Goal: Find specific page/section: Find specific page/section

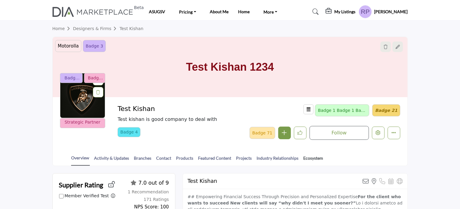
click at [308, 158] on link "Ecosystem" at bounding box center [313, 160] width 20 height 11
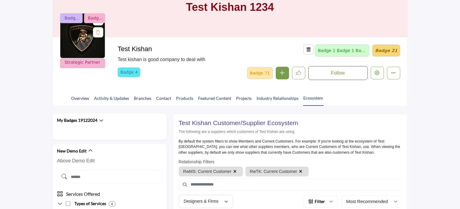
scroll to position [60, 0]
click at [214, 98] on link "Featured Content" at bounding box center [215, 100] width 34 height 11
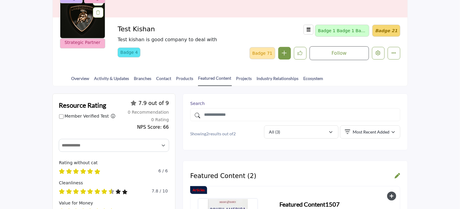
scroll to position [121, 0]
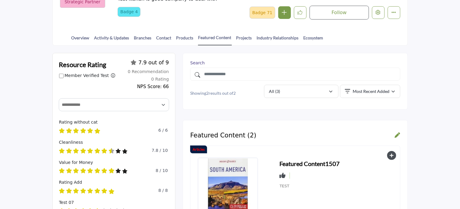
click at [288, 161] on h3 "Featured Content1507" at bounding box center [310, 163] width 60 height 9
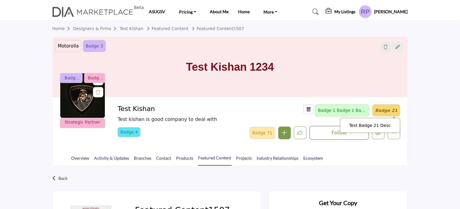
click at [380, 129] on p "Test Badge 21 Desc" at bounding box center [370, 125] width 54 height 8
click at [376, 133] on icon "Edit company" at bounding box center [378, 133] width 5 height 5
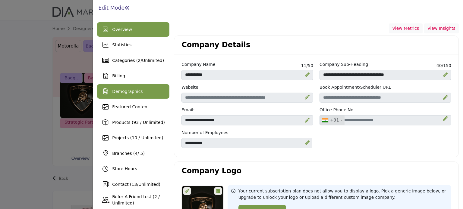
click at [121, 89] on span "Demographics" at bounding box center [127, 91] width 30 height 5
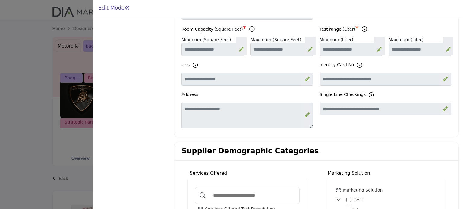
scroll to position [241, 0]
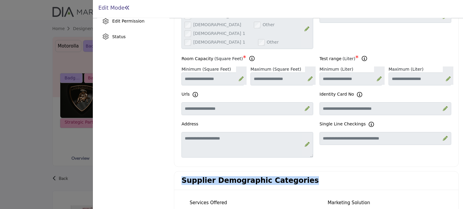
drag, startPoint x: 180, startPoint y: 161, endPoint x: 308, endPoint y: 165, distance: 127.6
click at [308, 172] on div "Supplier Demographic Categories" at bounding box center [316, 181] width 284 height 19
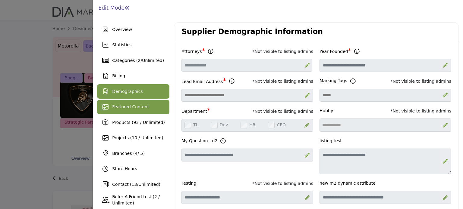
scroll to position [60, 0]
